Goal: Task Accomplishment & Management: Complete application form

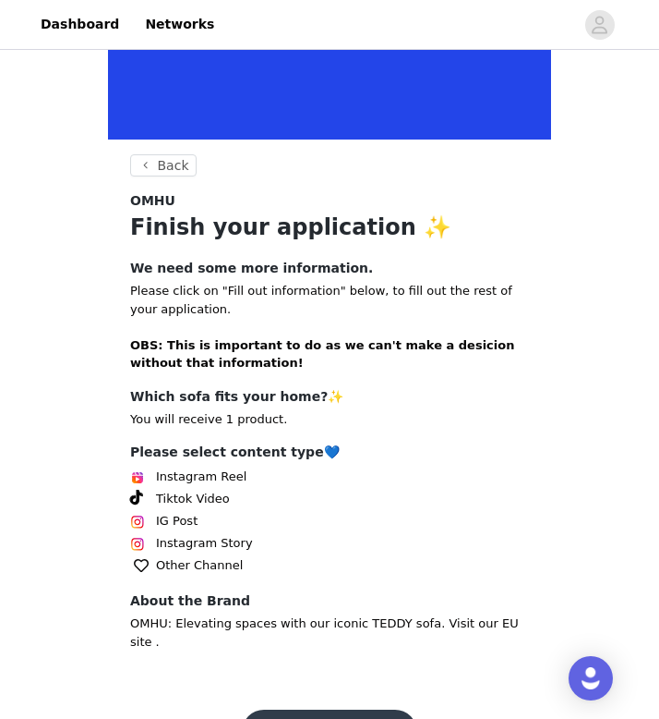
scroll to position [285, 0]
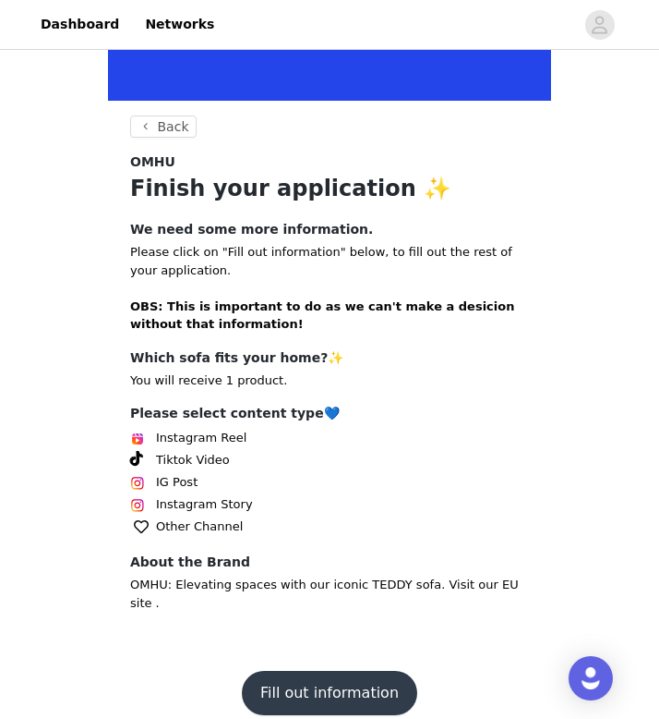
click at [242, 393] on section "Back OMHU Finish your application ✨ We need some more information. Please click…" at bounding box center [329, 381] width 443 height 533
click at [176, 483] on span "IG Post" at bounding box center [177, 482] width 42 height 18
click at [248, 503] on div "Instagram Story" at bounding box center [329, 504] width 399 height 22
drag, startPoint x: 251, startPoint y: 508, endPoint x: 126, endPoint y: 465, distance: 132.9
click at [126, 465] on section "Back OMHU Finish your application ✨ We need some more information. Please click…" at bounding box center [329, 381] width 443 height 533
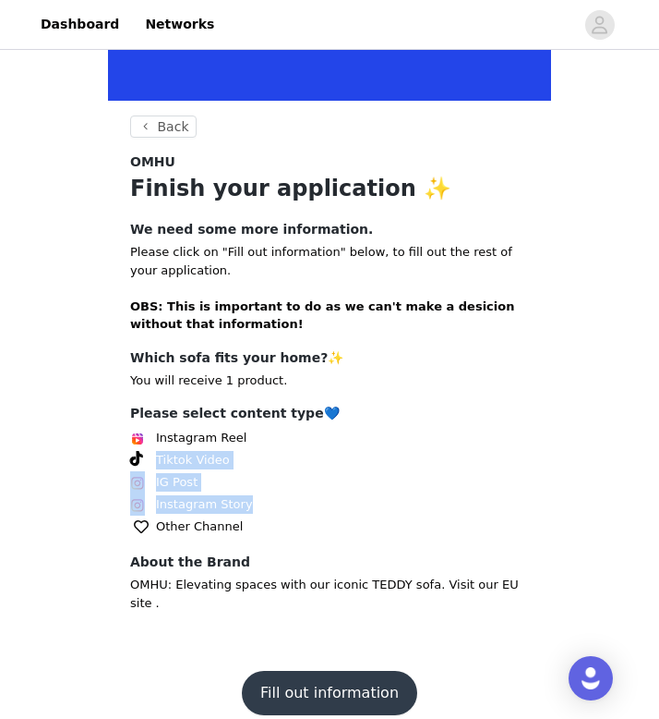
click at [308, 670] on button "Fill out information" at bounding box center [329, 692] width 175 height 44
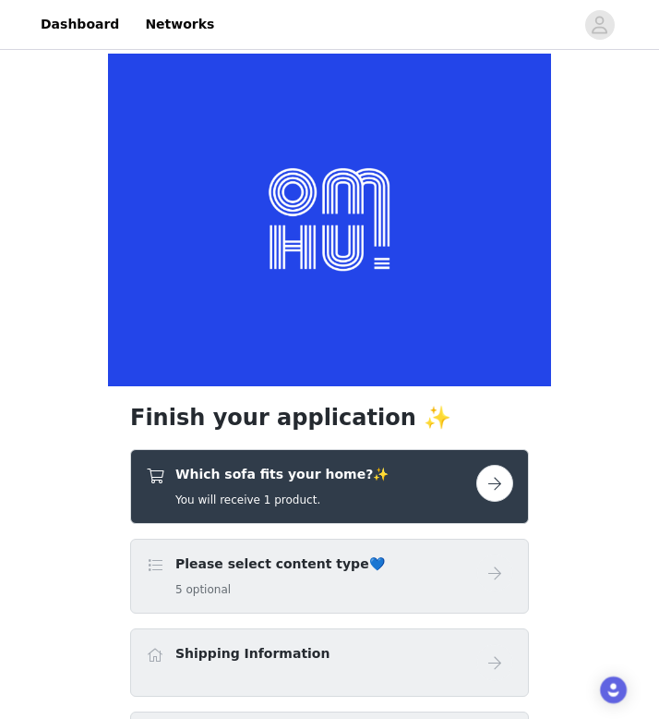
click at [493, 482] on button "button" at bounding box center [495, 483] width 37 height 37
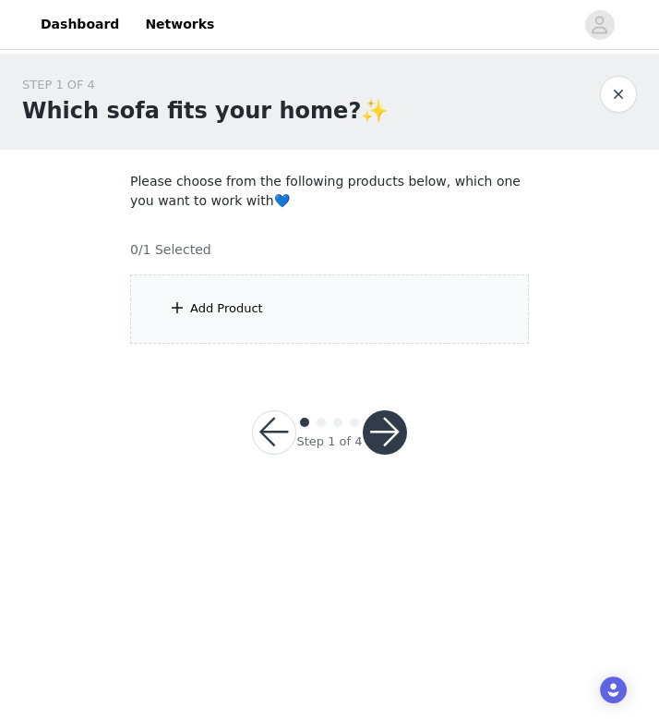
click at [245, 325] on div "Add Product" at bounding box center [329, 308] width 399 height 69
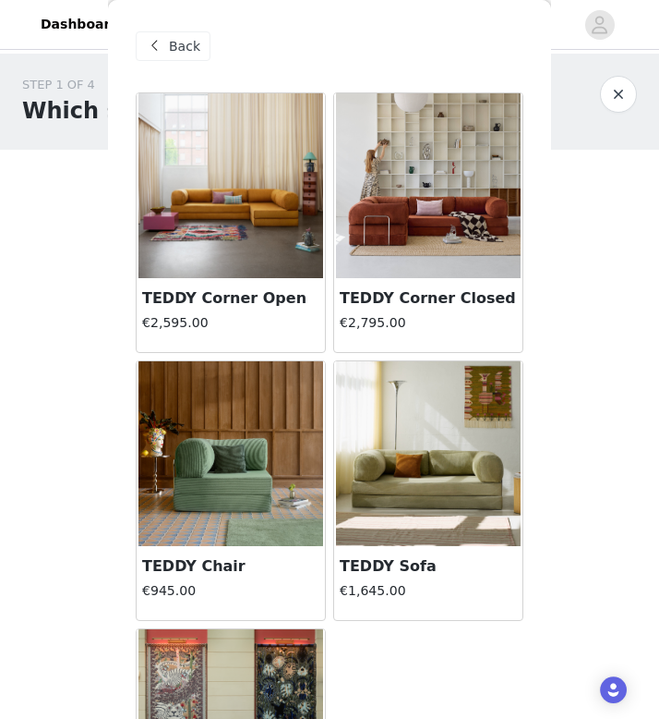
click at [438, 441] on img at bounding box center [428, 453] width 185 height 185
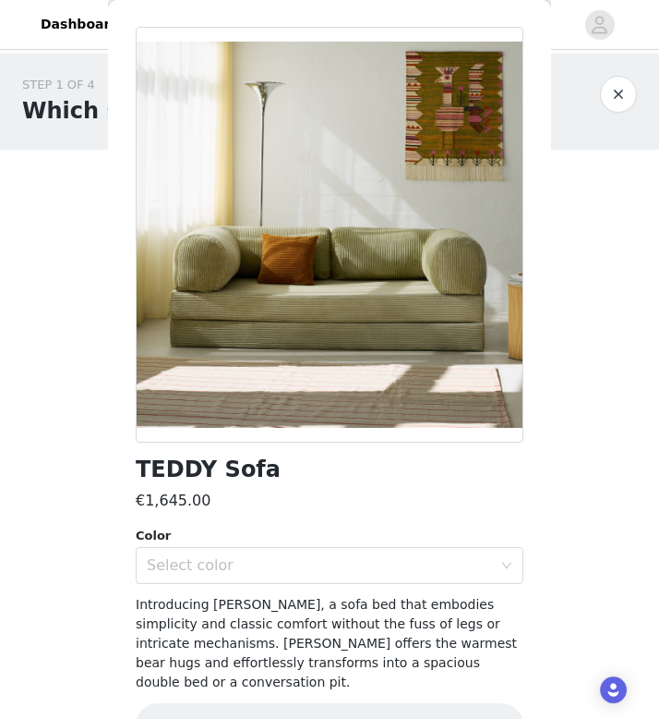
scroll to position [96, 0]
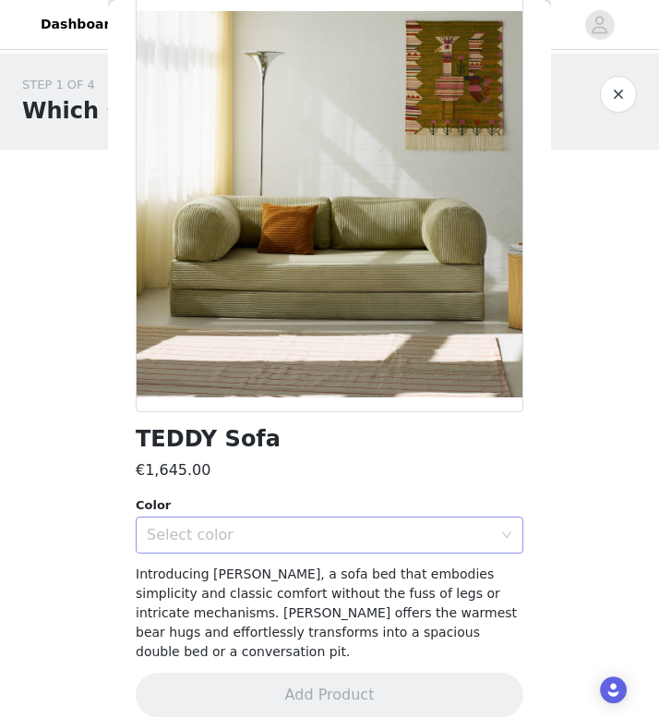
click at [438, 527] on div "Select color" at bounding box center [319, 534] width 345 height 18
click at [387, 522] on div "Select color" at bounding box center [324, 534] width 354 height 35
click at [241, 539] on div "Select color" at bounding box center [319, 534] width 345 height 18
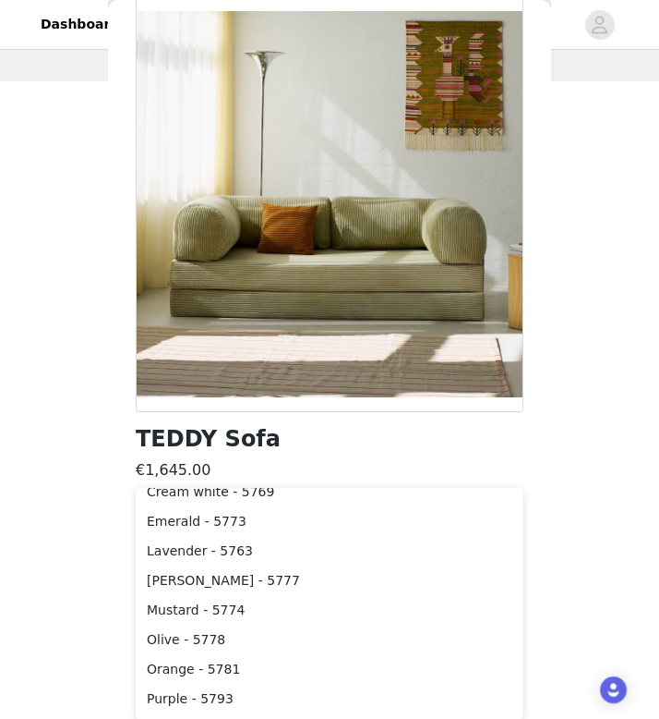
scroll to position [4, 0]
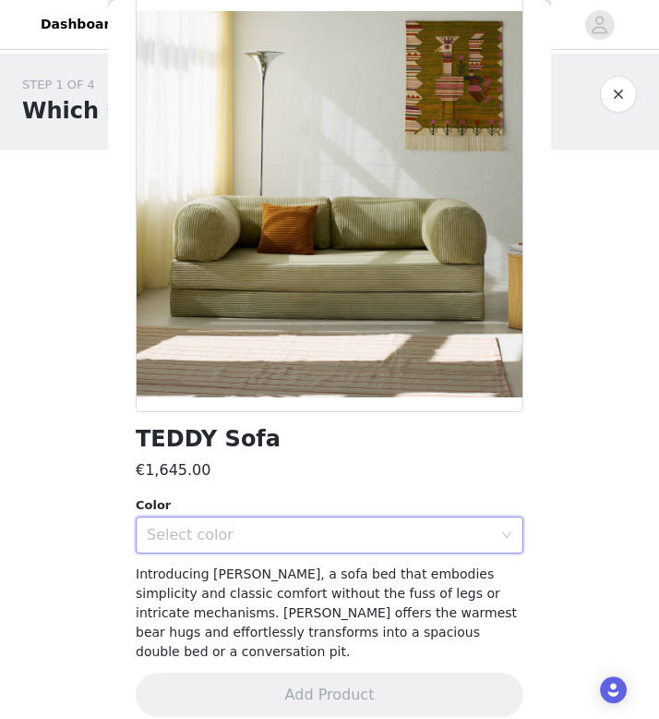
click at [286, 543] on div "Select color" at bounding box center [324, 534] width 354 height 35
click at [279, 526] on div "Select color" at bounding box center [319, 534] width 345 height 18
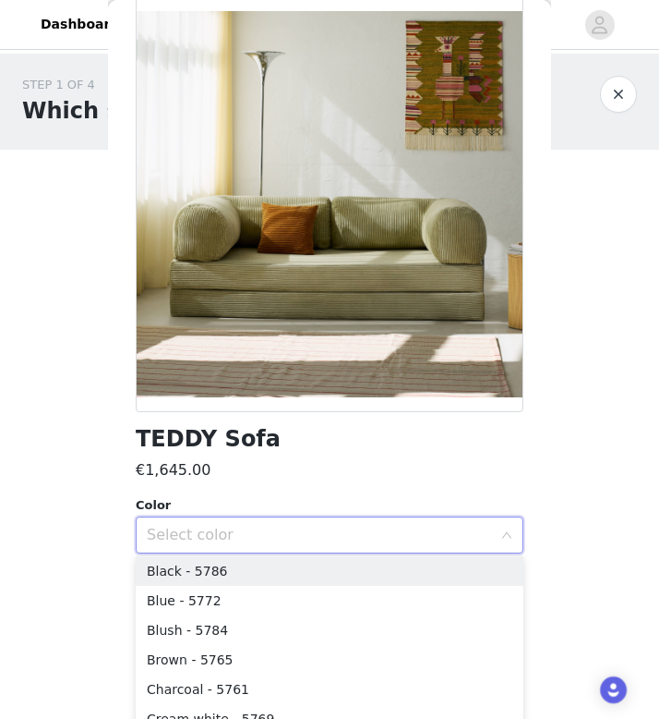
click at [286, 472] on div "€1,645.00" at bounding box center [330, 470] width 388 height 22
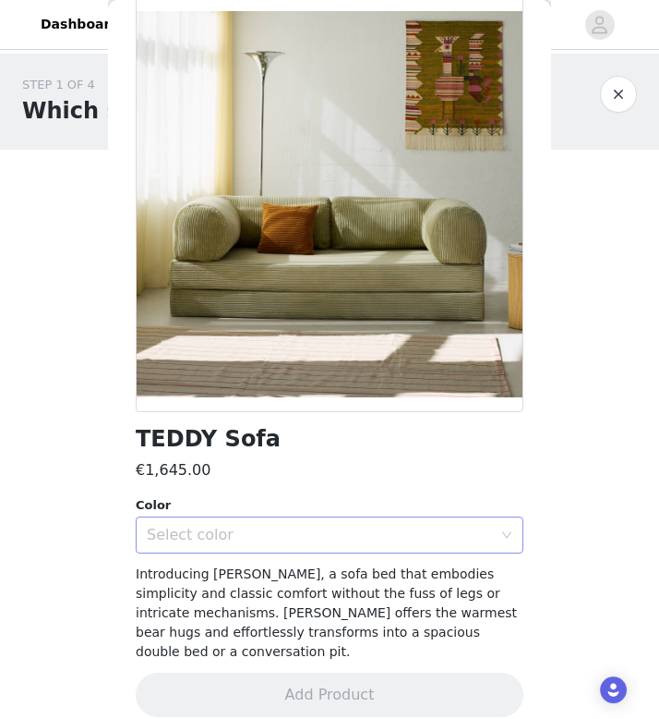
click at [264, 537] on div "Select color" at bounding box center [319, 534] width 345 height 18
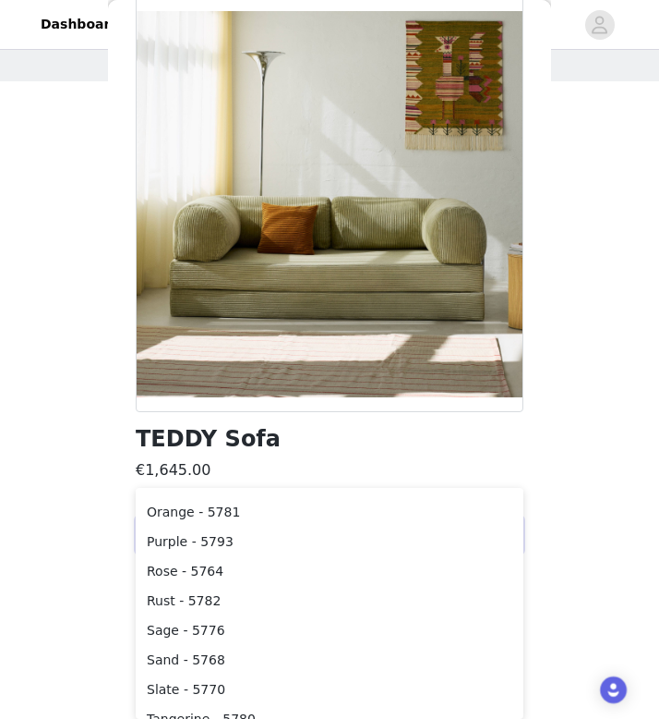
scroll to position [328, 0]
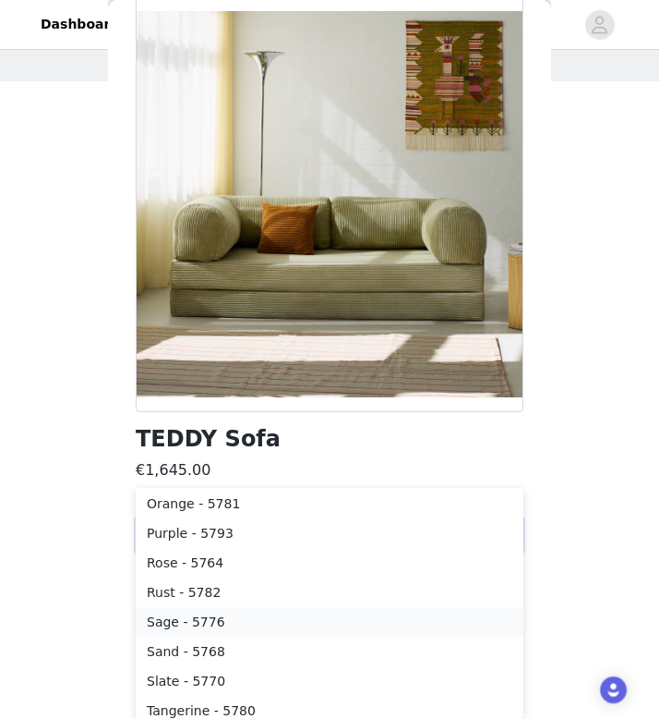
click at [186, 621] on li "Sage - 5776" at bounding box center [330, 622] width 388 height 30
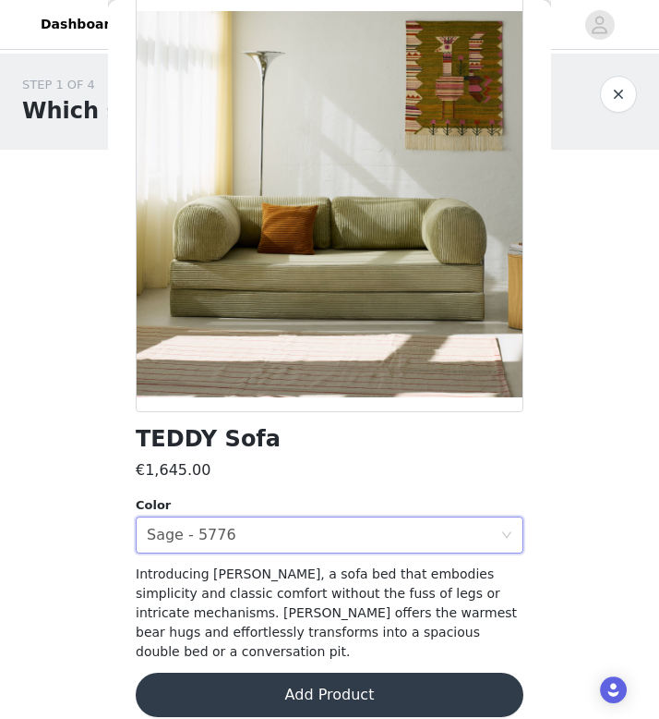
scroll to position [0, 0]
click at [368, 672] on button "Add Product" at bounding box center [330, 694] width 388 height 44
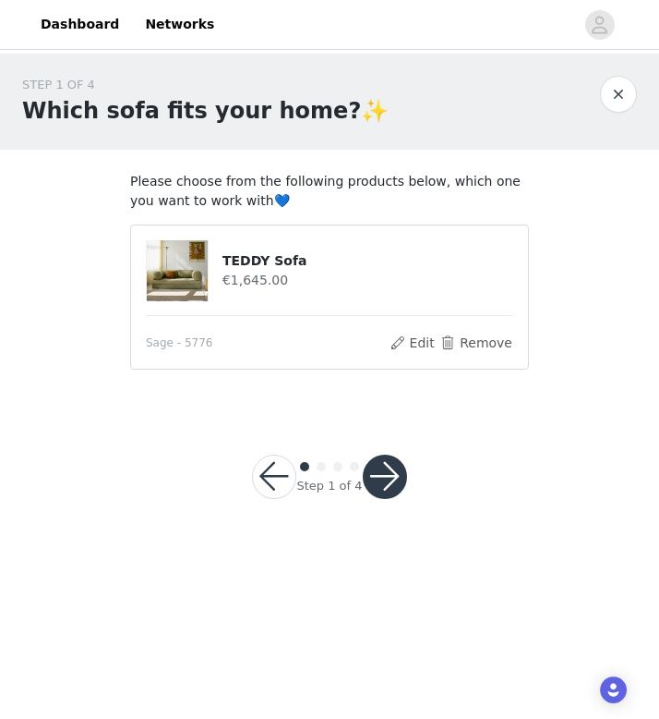
click at [383, 477] on button "button" at bounding box center [385, 476] width 44 height 44
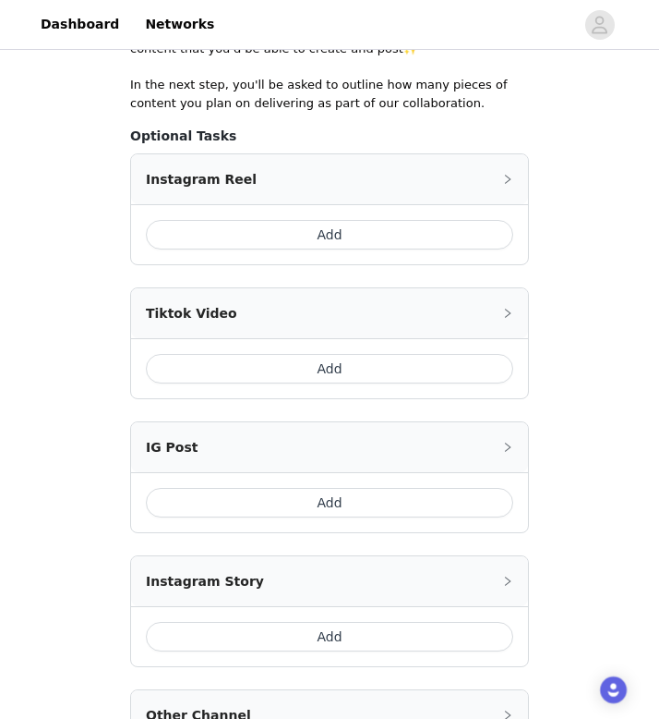
scroll to position [647, 0]
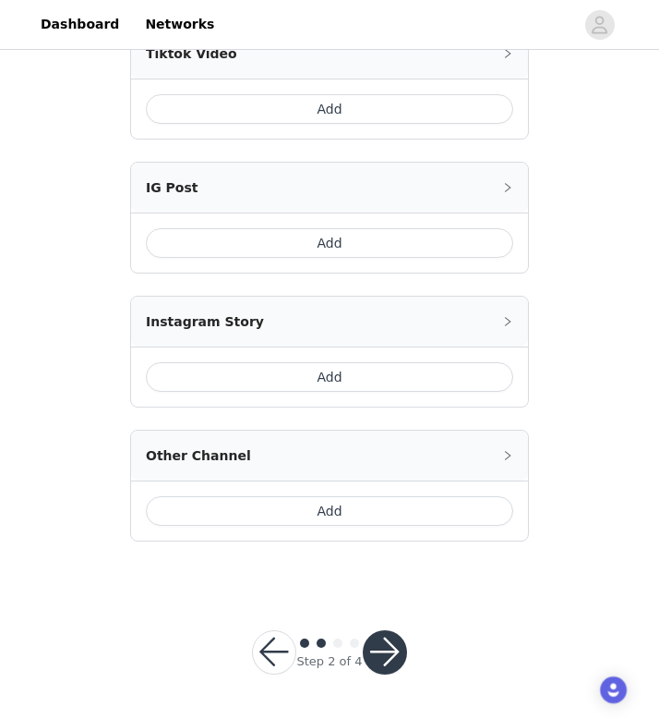
click at [272, 653] on button "button" at bounding box center [274, 652] width 44 height 44
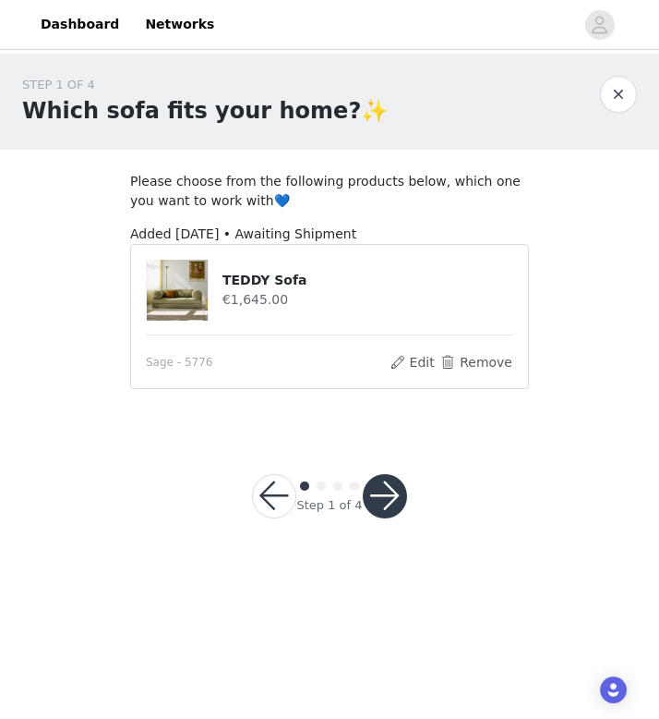
click at [199, 305] on img at bounding box center [177, 290] width 61 height 61
click at [249, 271] on h4 "TEDDY Sofa" at bounding box center [368, 280] width 291 height 19
click at [413, 360] on button "Edit" at bounding box center [412, 362] width 47 height 22
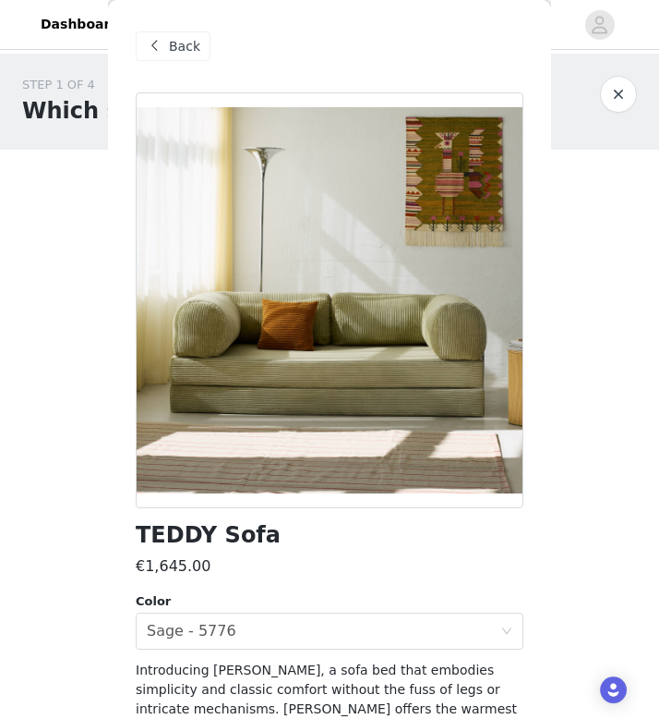
scroll to position [96, 0]
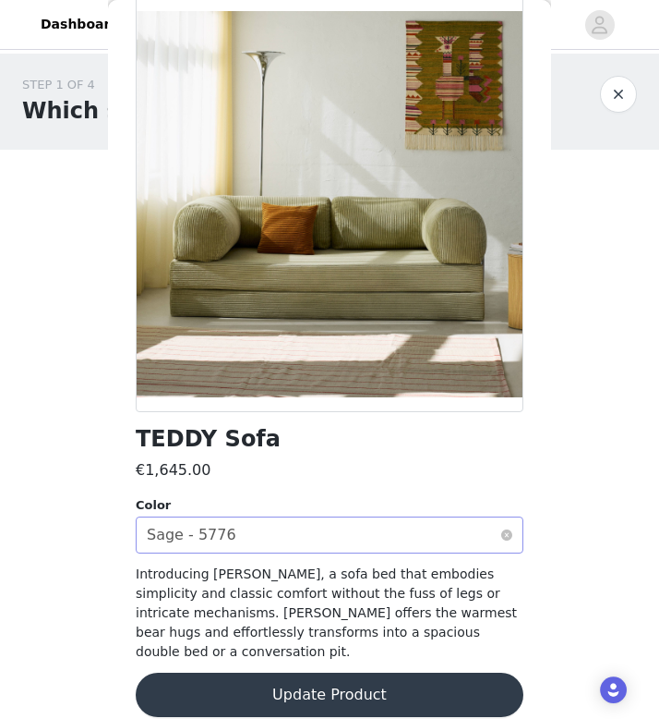
click at [320, 528] on div "Select color Sage - 5776" at bounding box center [324, 534] width 354 height 35
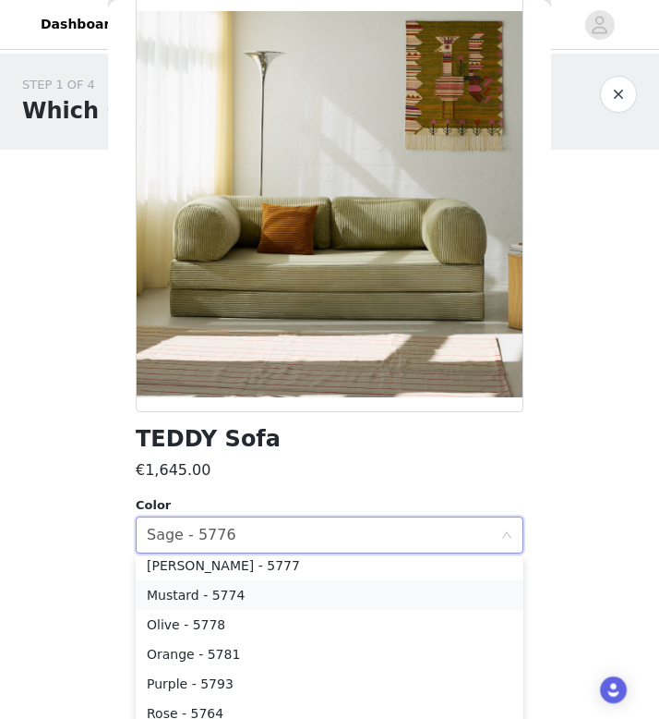
scroll to position [240, 0]
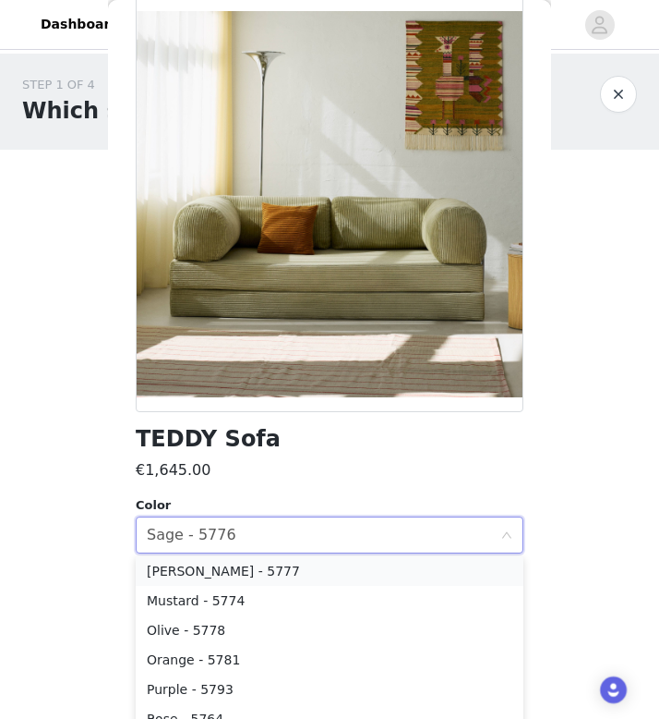
click at [217, 581] on li "[PERSON_NAME] - 5777" at bounding box center [330, 571] width 388 height 30
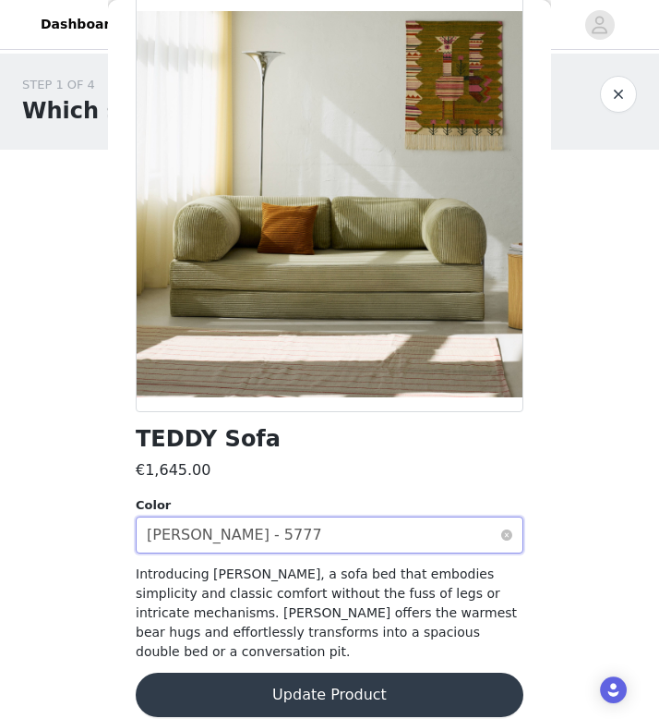
click at [208, 529] on div "[PERSON_NAME] - 5777" at bounding box center [234, 534] width 175 height 35
click at [237, 544] on div "Select color [PERSON_NAME] - 5777" at bounding box center [324, 534] width 354 height 35
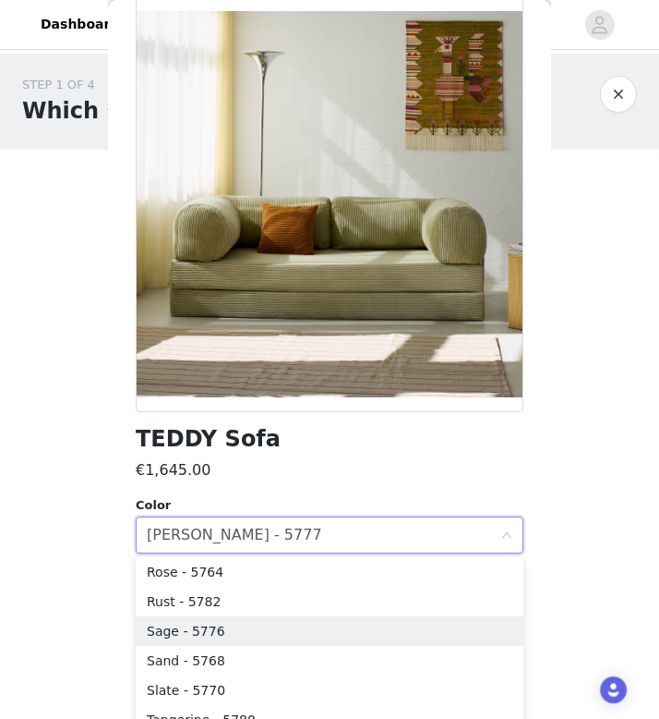
scroll to position [397, 0]
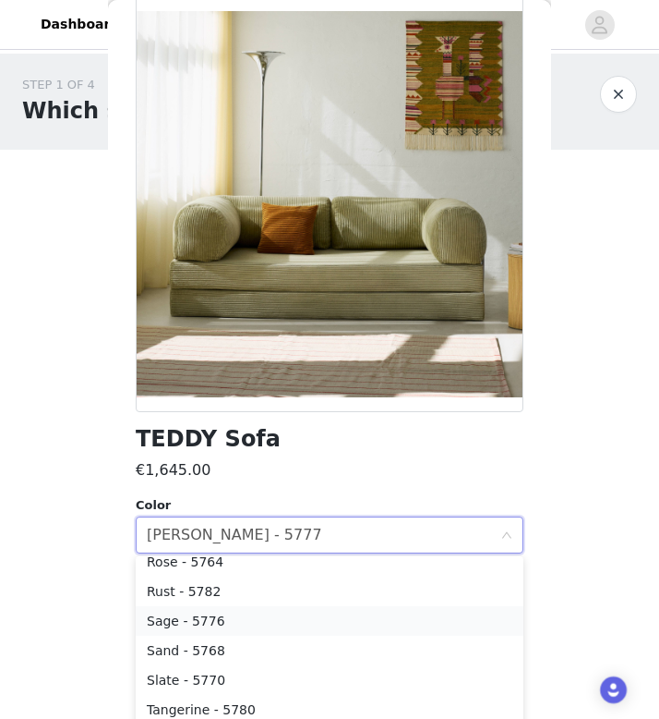
click at [211, 613] on li "Sage - 5776" at bounding box center [330, 621] width 388 height 30
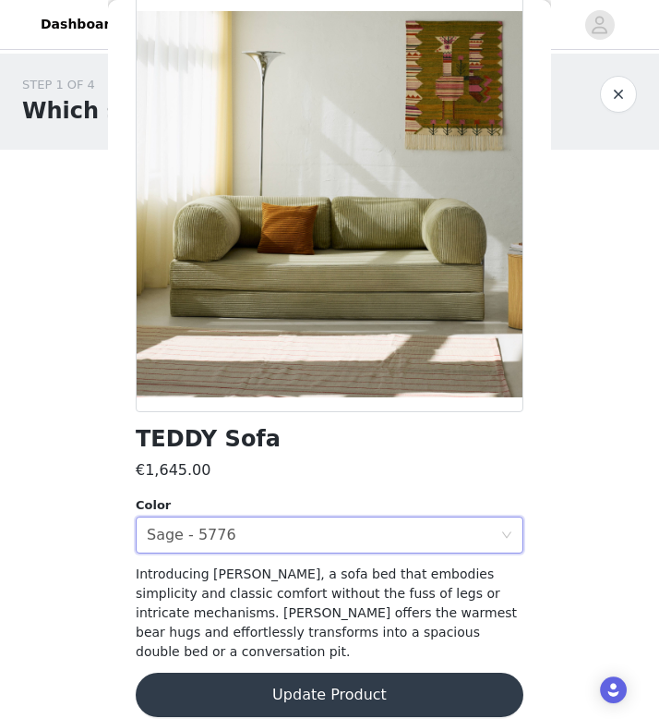
click at [297, 681] on button "Update Product" at bounding box center [330, 694] width 388 height 44
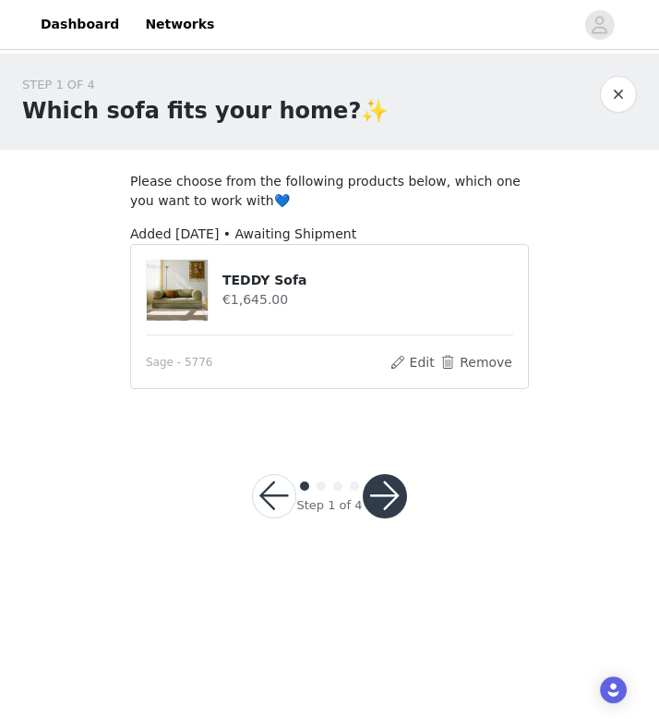
click at [384, 490] on button "button" at bounding box center [385, 496] width 44 height 44
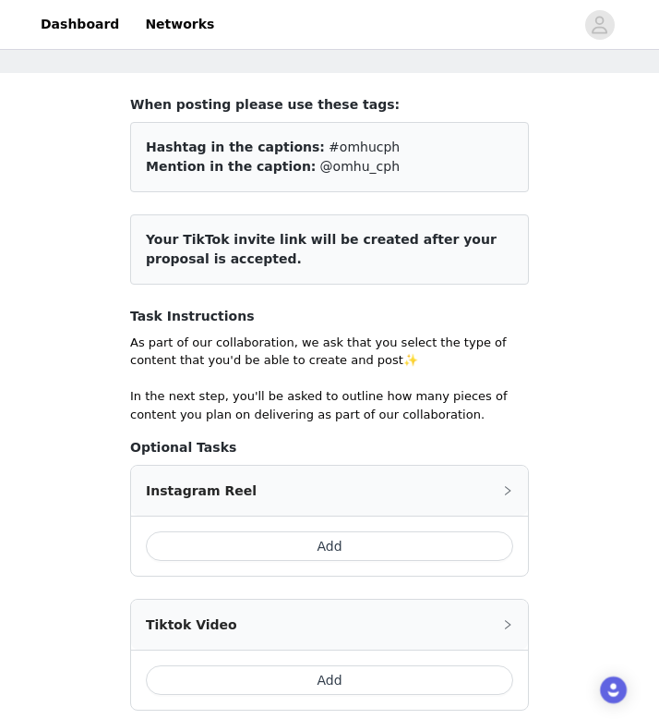
scroll to position [103, 0]
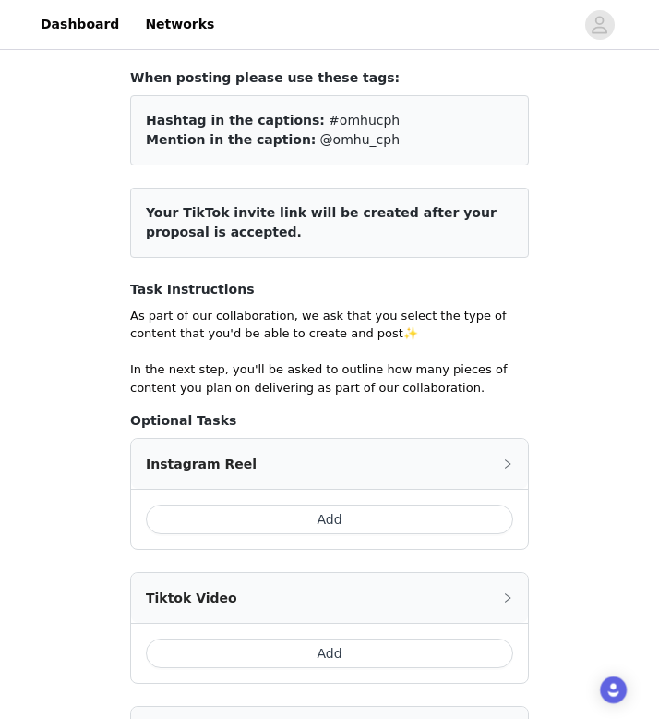
click at [355, 524] on button "Add" at bounding box center [330, 519] width 368 height 30
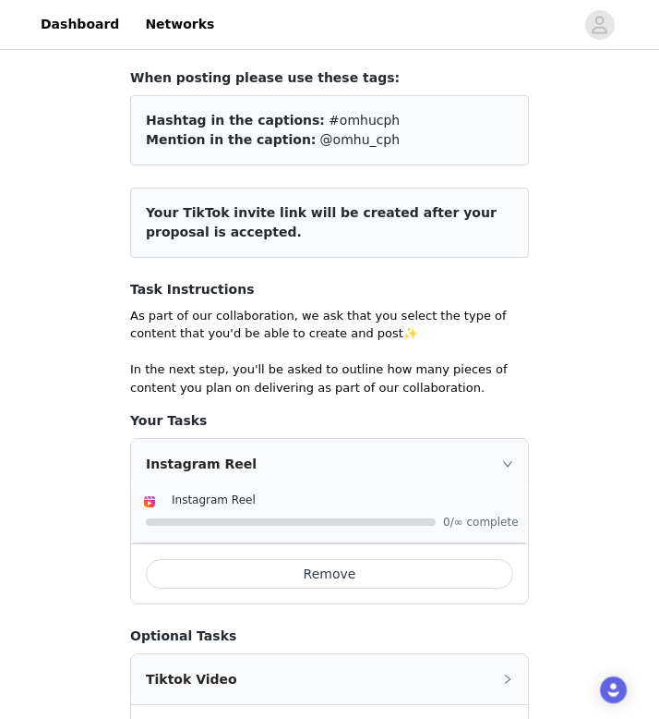
click at [508, 456] on div "Instagram Reel" at bounding box center [329, 464] width 397 height 50
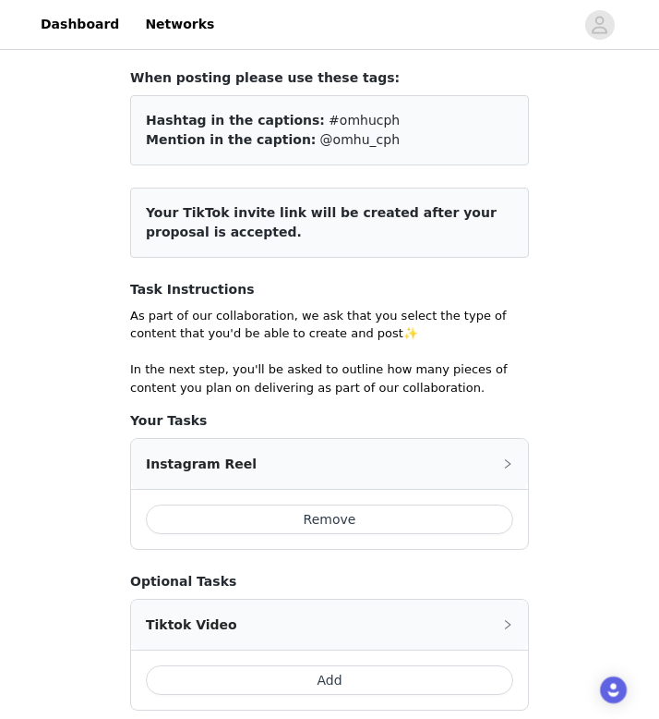
click at [508, 456] on div "Instagram Reel" at bounding box center [329, 464] width 397 height 50
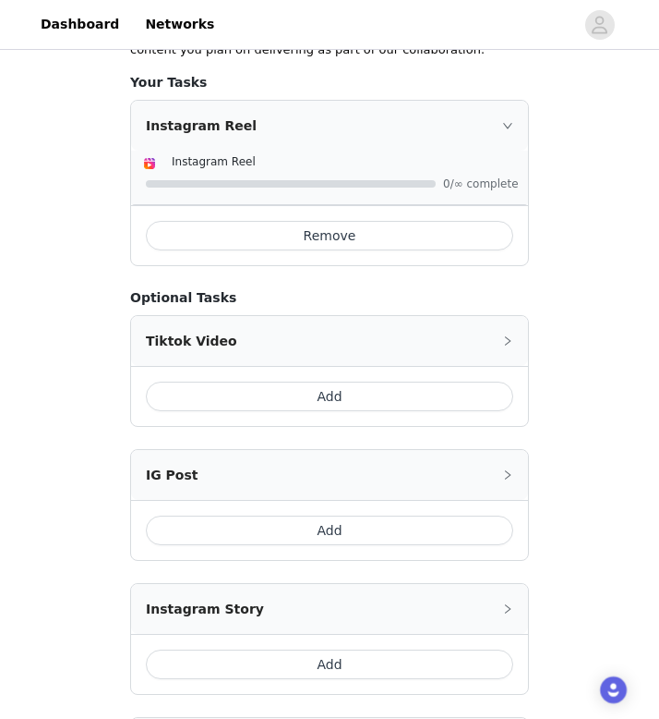
scroll to position [497, 0]
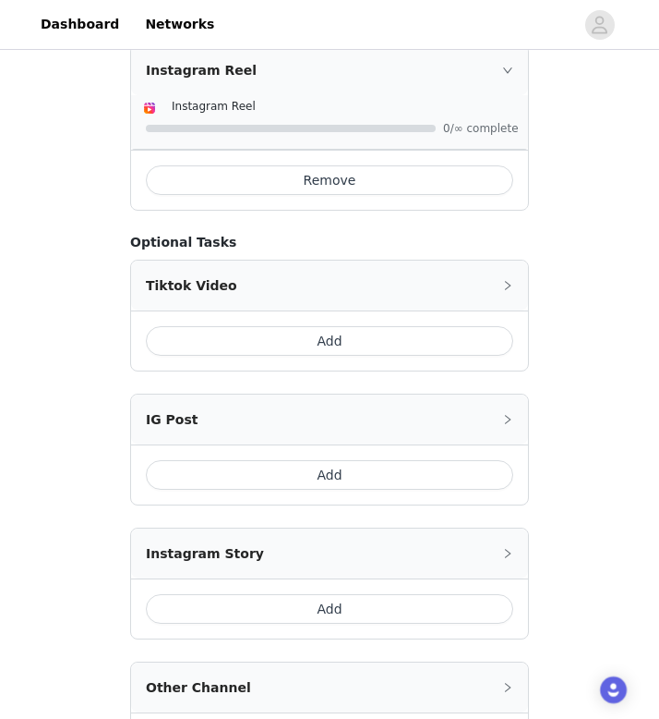
click at [314, 346] on button "Add" at bounding box center [330, 341] width 368 height 30
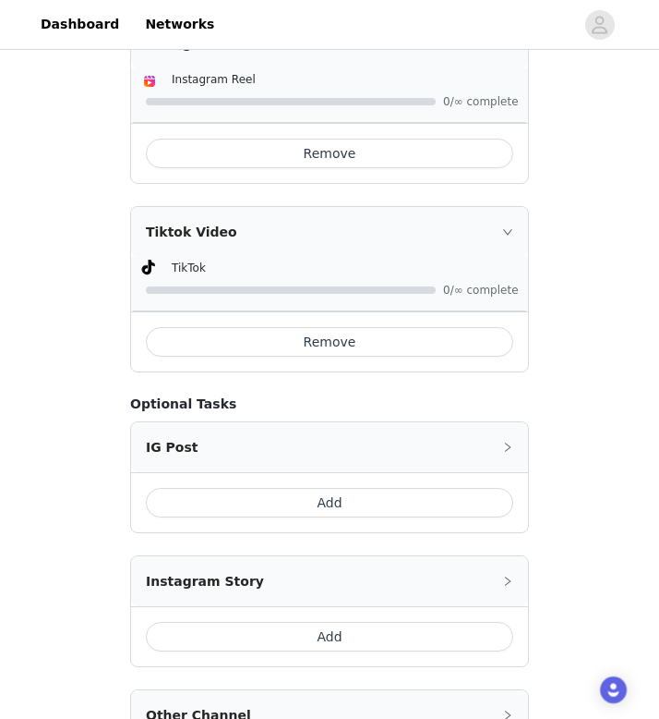
scroll to position [700, 0]
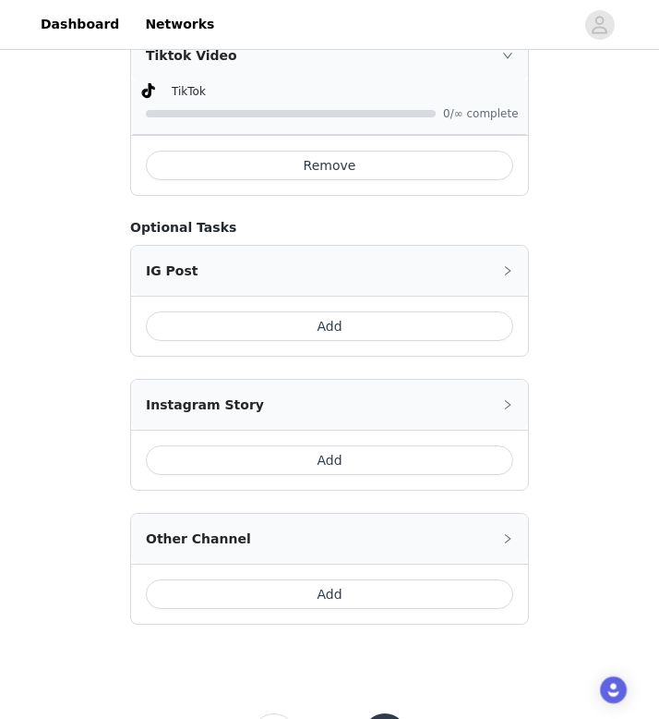
click at [299, 455] on button "Add" at bounding box center [330, 460] width 368 height 30
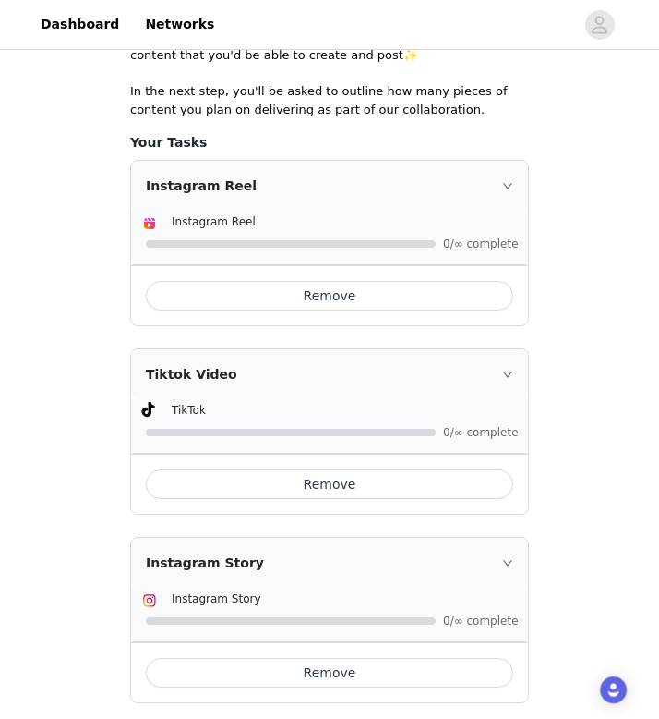
scroll to position [838, 0]
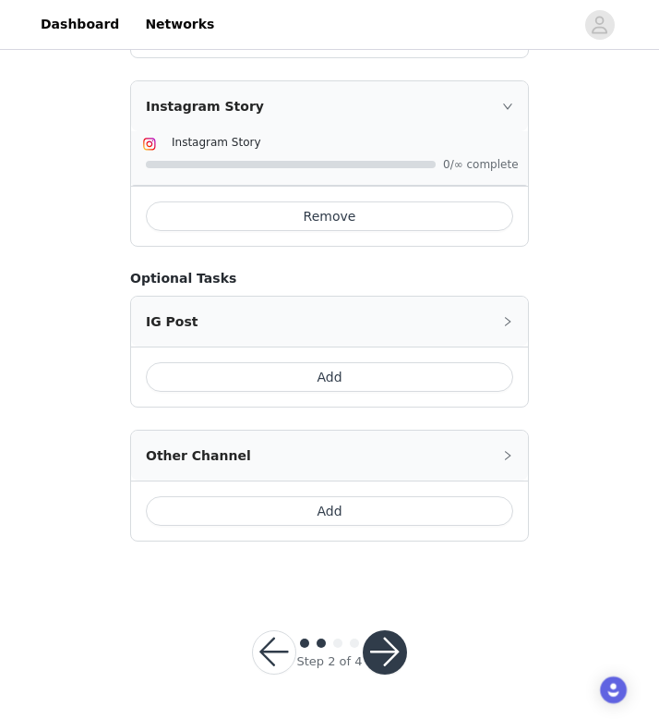
click at [391, 664] on button "button" at bounding box center [385, 652] width 44 height 44
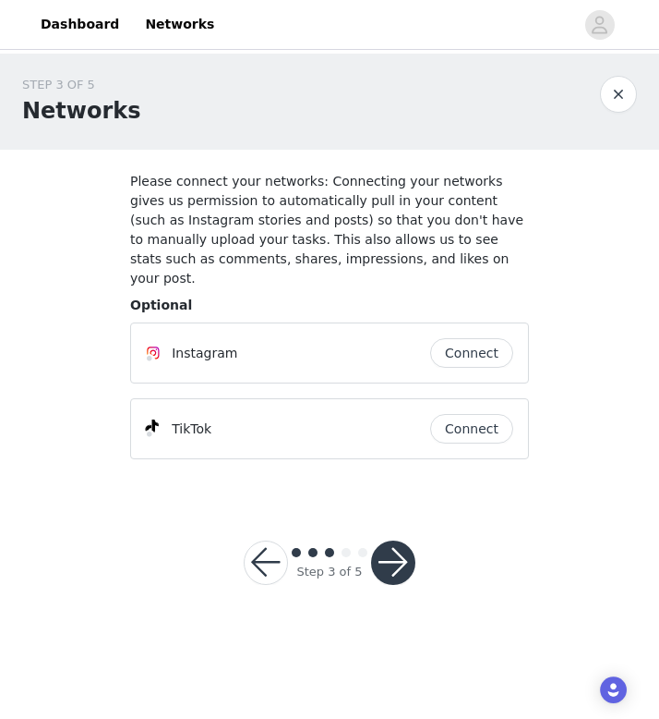
click at [464, 344] on button "Connect" at bounding box center [471, 353] width 83 height 30
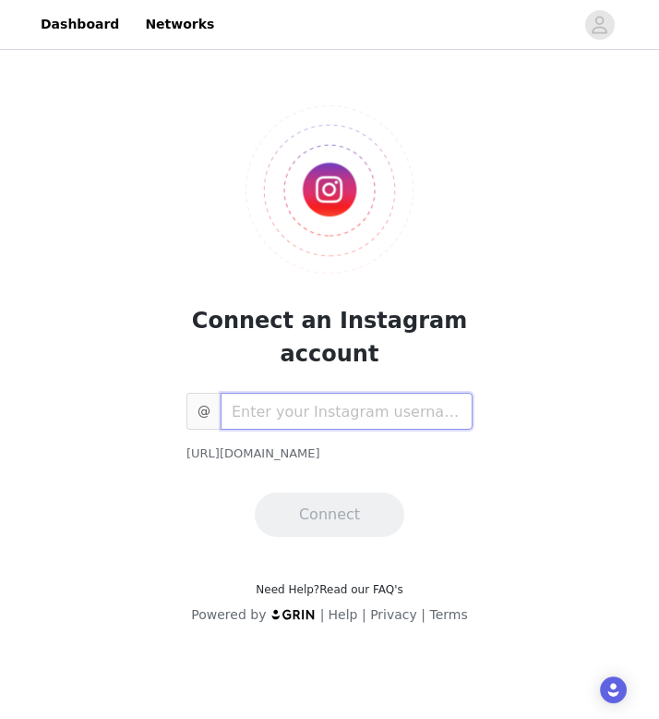
click at [294, 422] on input "text" at bounding box center [347, 411] width 252 height 37
click at [265, 405] on input "text" at bounding box center [347, 411] width 252 height 37
paste input "[URL][DOMAIN_NAME]"
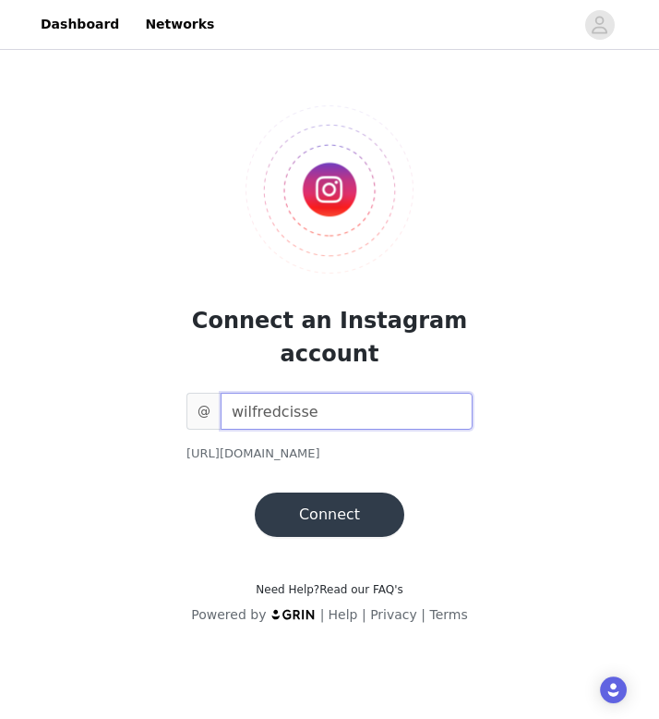
type input "wilfredcisse"
click at [320, 522] on button "Connect" at bounding box center [330, 514] width 150 height 44
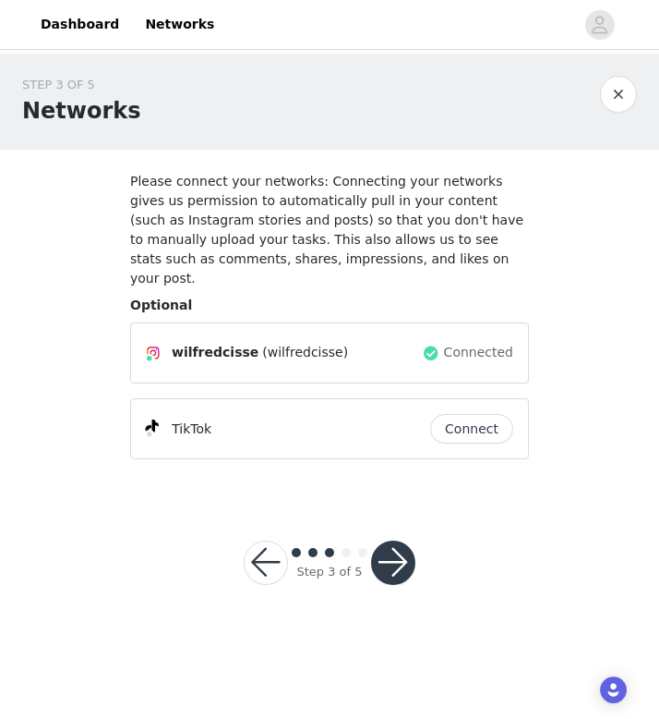
click at [485, 418] on button "Connect" at bounding box center [471, 429] width 83 height 30
click at [457, 419] on button "Connect" at bounding box center [471, 429] width 83 height 30
click at [470, 414] on button "Connect" at bounding box center [471, 429] width 83 height 30
click at [266, 547] on button "button" at bounding box center [266, 562] width 44 height 44
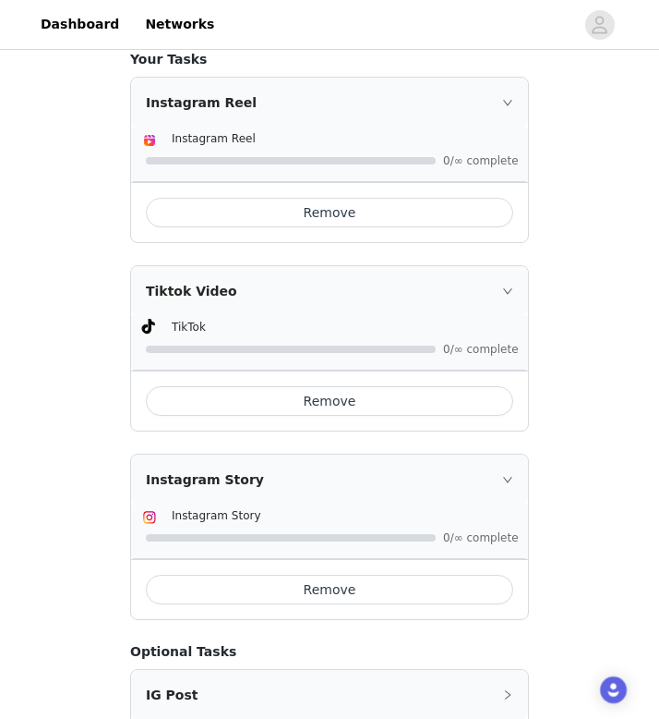
scroll to position [838, 0]
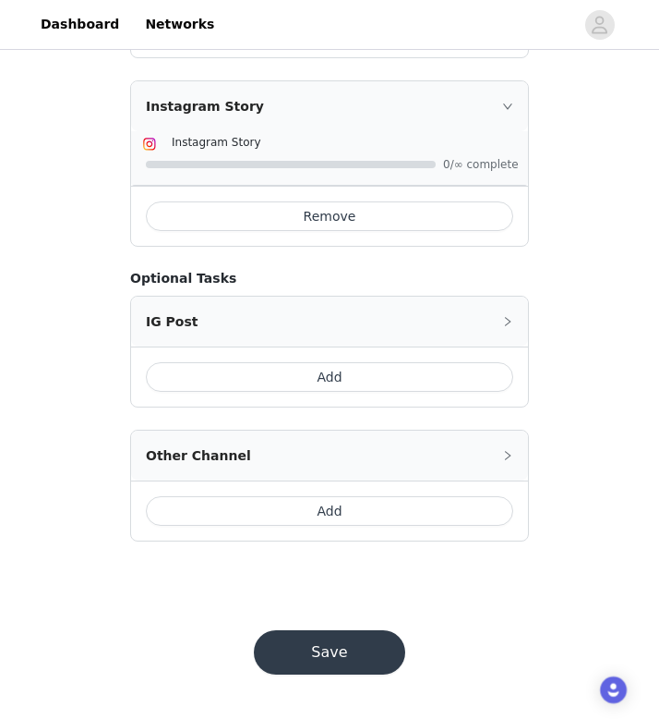
click at [378, 652] on button "Save" at bounding box center [329, 652] width 151 height 44
